Goal: Find specific page/section: Find specific page/section

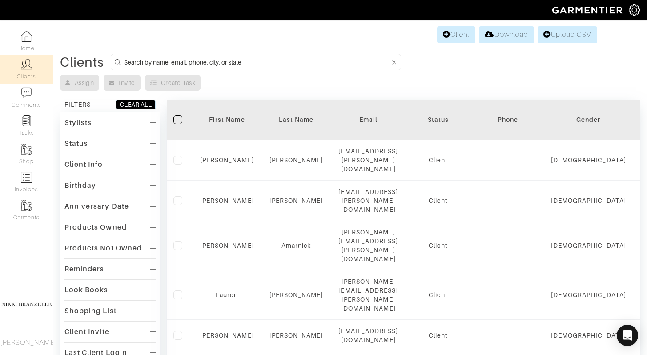
click at [181, 61] on input at bounding box center [257, 61] width 266 height 11
type input "courtney"
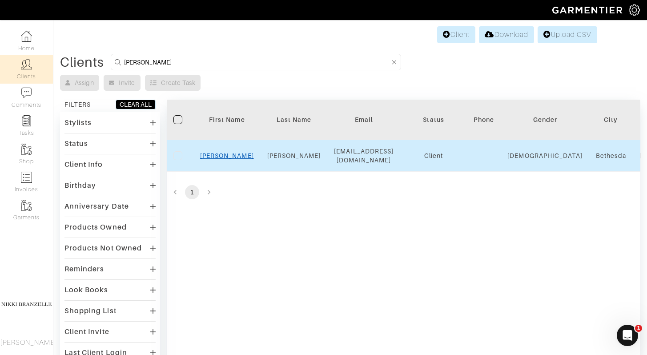
click at [217, 152] on link "[PERSON_NAME]" at bounding box center [227, 155] width 54 height 7
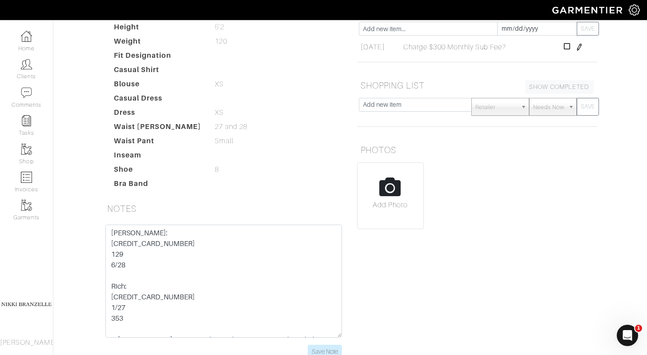
scroll to position [136, 0]
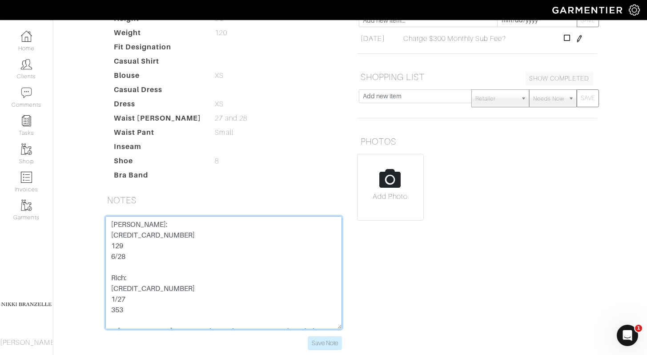
click at [160, 235] on textarea "[PERSON_NAME]: [CREDIT_CARD_NUMBER] 129 6/28 Rich: [CREDIT_CARD_NUMBER] 1/27 35…" at bounding box center [223, 272] width 236 height 113
